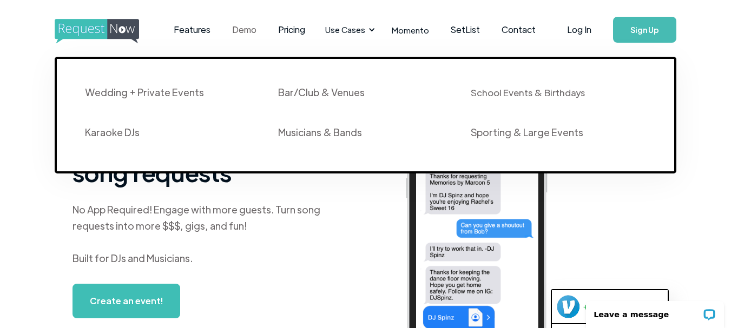
drag, startPoint x: 314, startPoint y: 92, endPoint x: 239, endPoint y: 16, distance: 106.4
click at [239, 16] on link "Demo" at bounding box center [244, 30] width 46 height 34
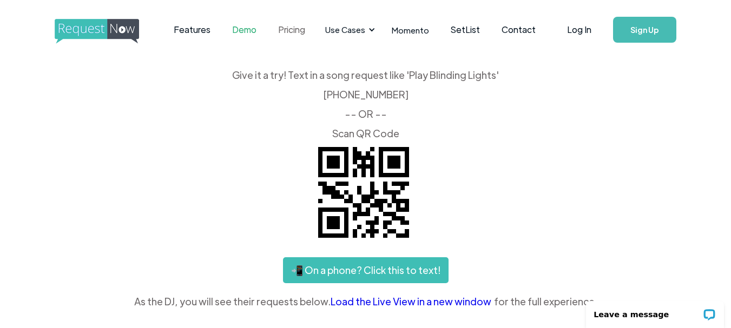
click at [292, 32] on link "Pricing" at bounding box center [291, 30] width 49 height 34
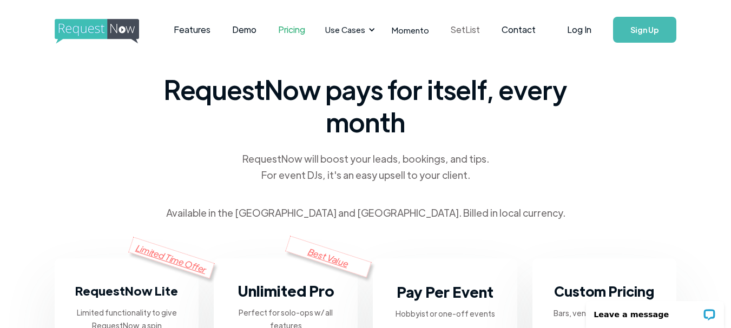
click at [461, 31] on link "SetList" at bounding box center [465, 30] width 51 height 34
